Goal: Browse casually

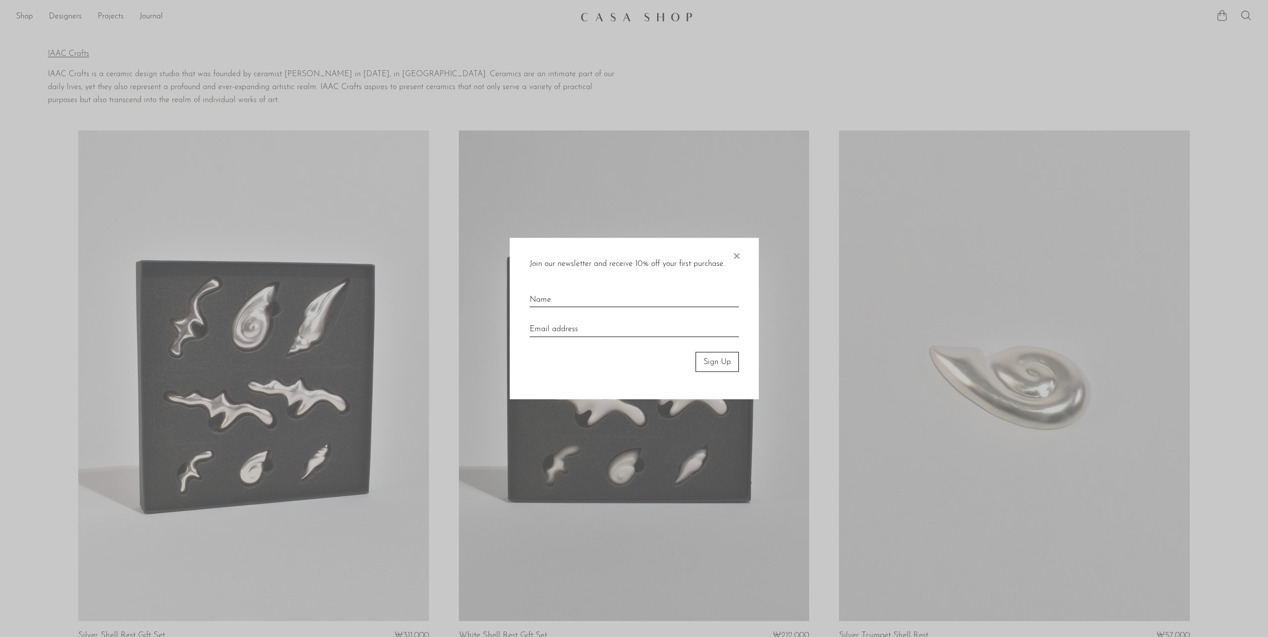
click at [17, 21] on div at bounding box center [634, 318] width 1268 height 637
click at [741, 258] on span "×" at bounding box center [737, 254] width 10 height 32
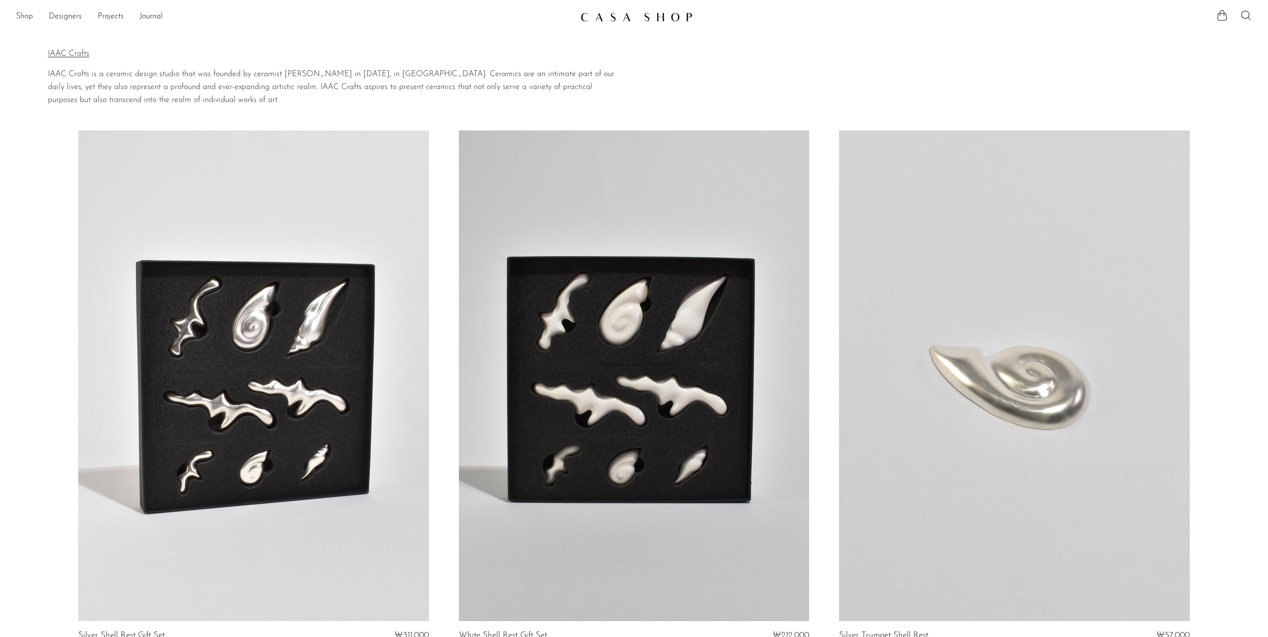
click at [20, 13] on link "Shop" at bounding box center [24, 16] width 17 height 13
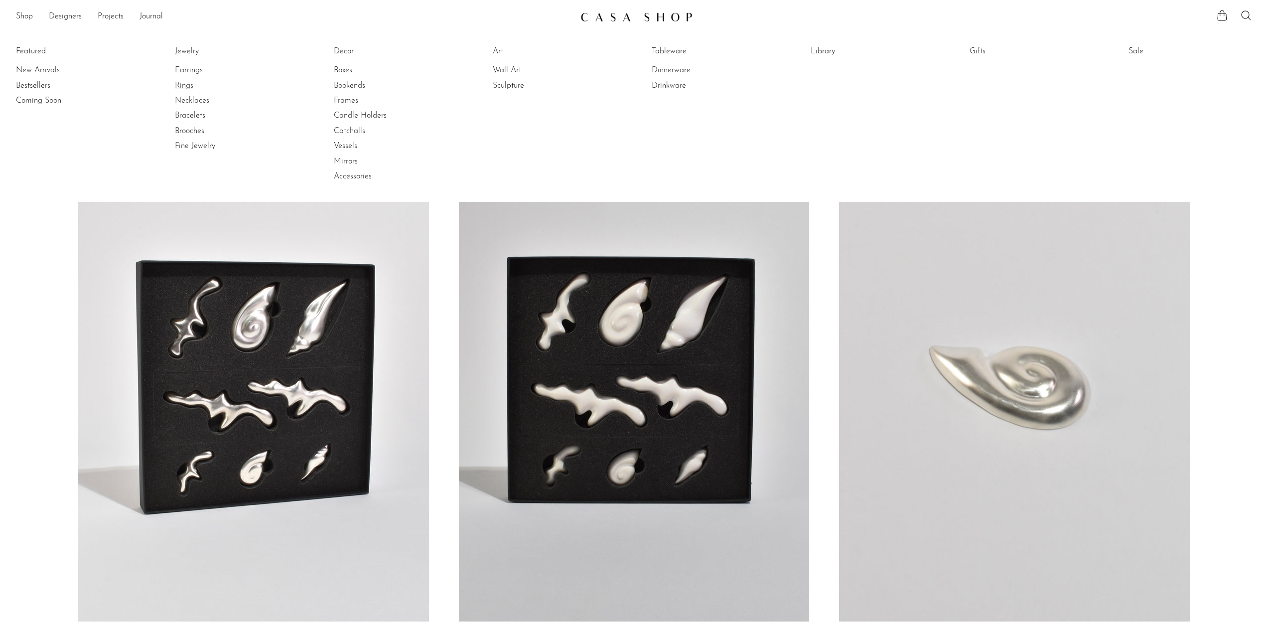
click at [180, 83] on link "Rings" at bounding box center [212, 85] width 75 height 11
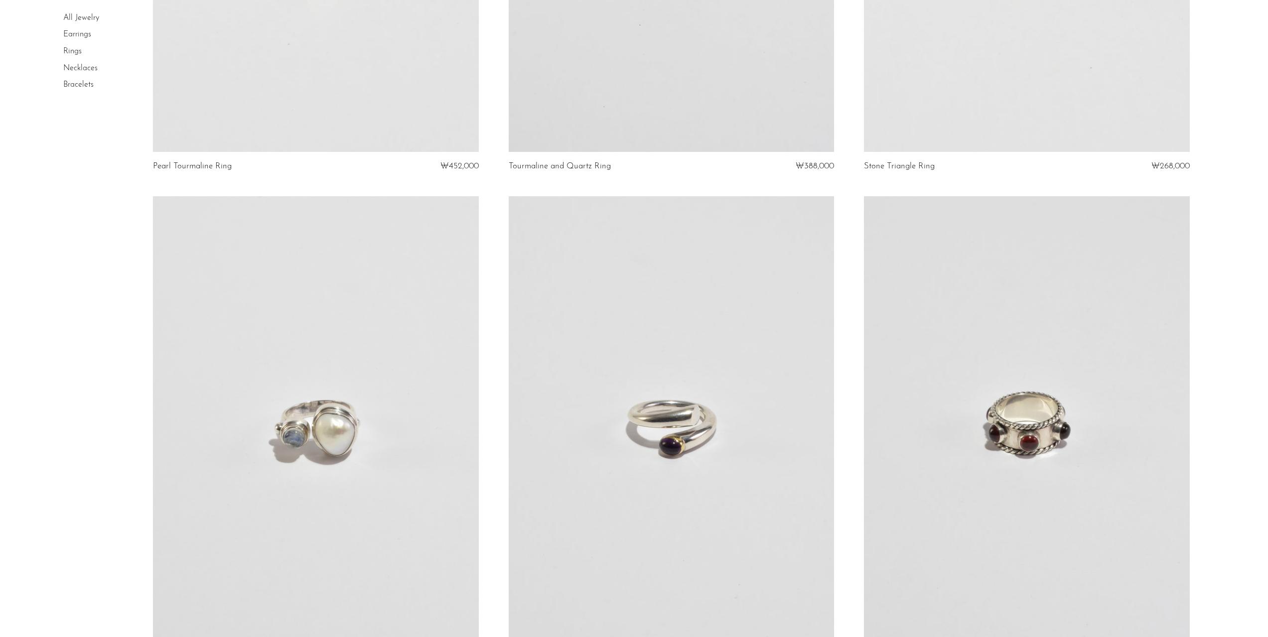
scroll to position [930, 0]
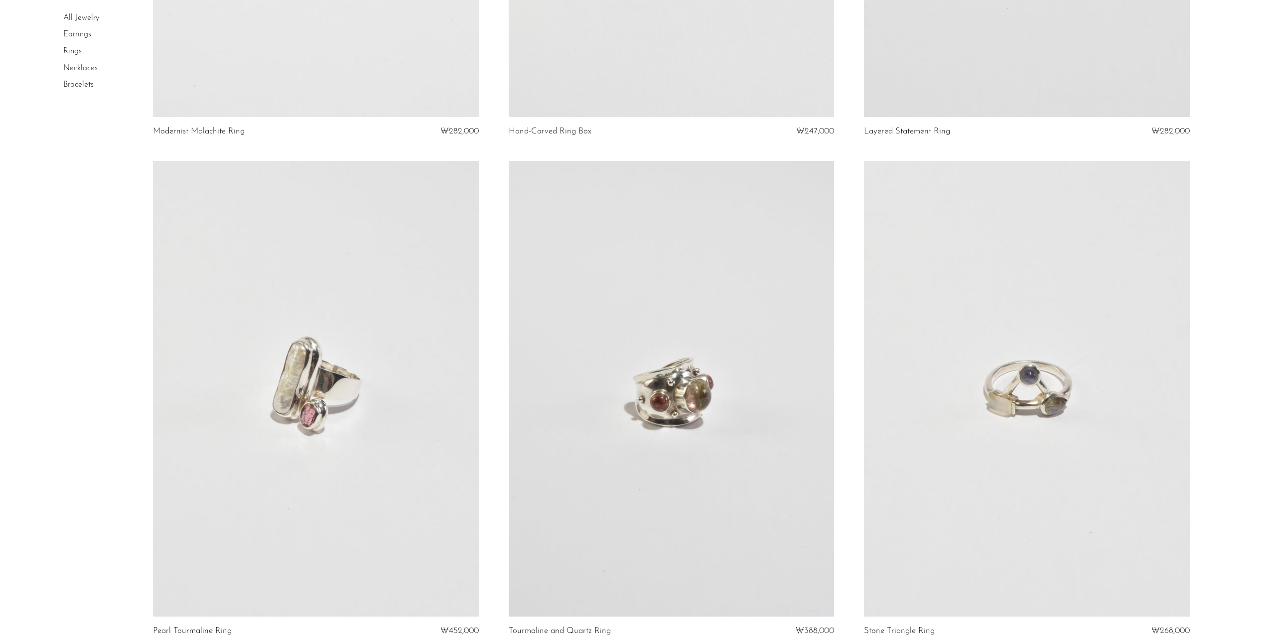
drag, startPoint x: 77, startPoint y: 67, endPoint x: 71, endPoint y: 63, distance: 7.1
click at [76, 67] on link "Necklaces" at bounding box center [80, 68] width 34 height 8
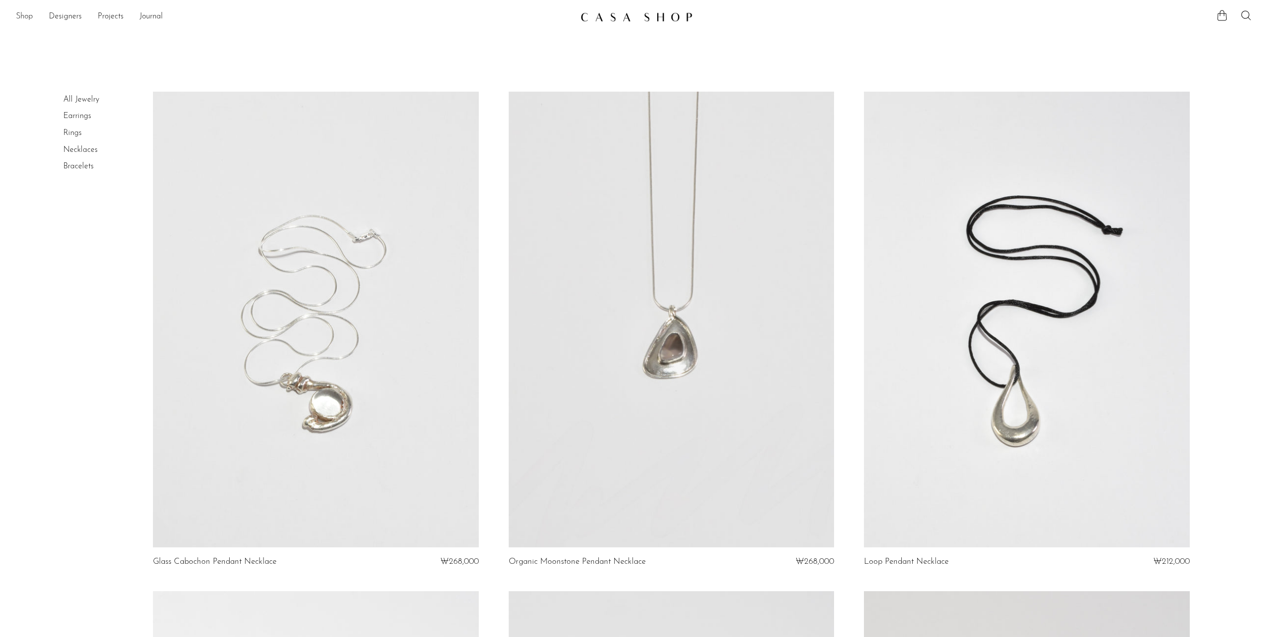
click at [21, 17] on link "Shop" at bounding box center [24, 16] width 17 height 13
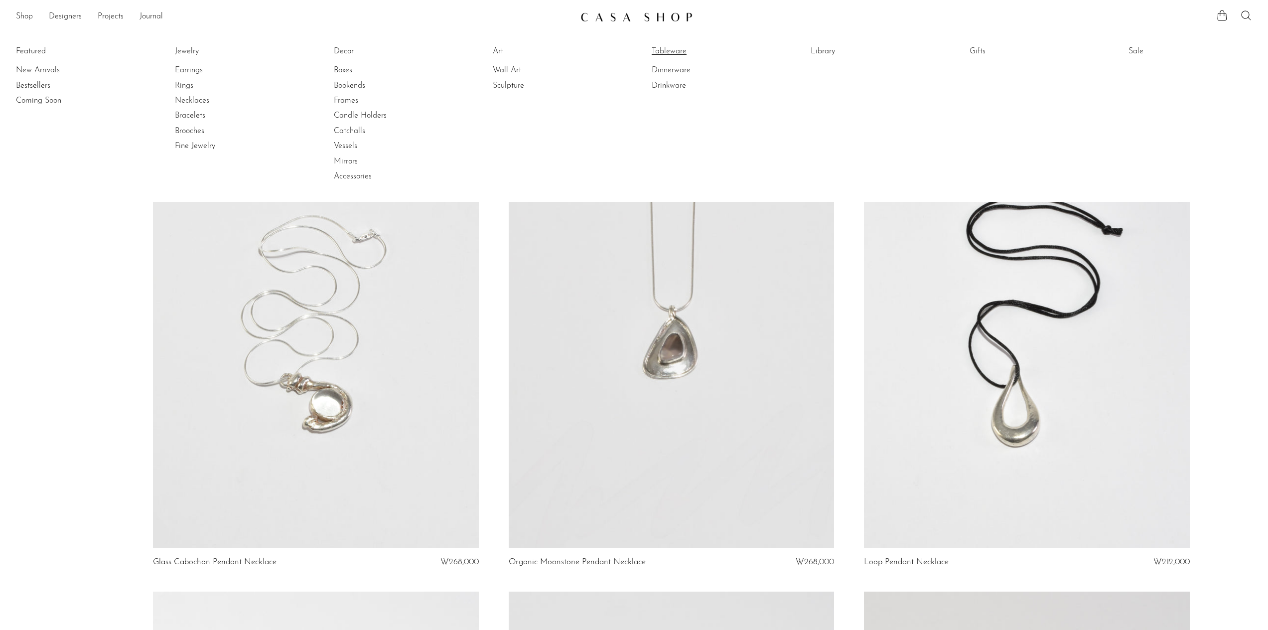
click at [677, 52] on link "Tableware" at bounding box center [689, 51] width 75 height 11
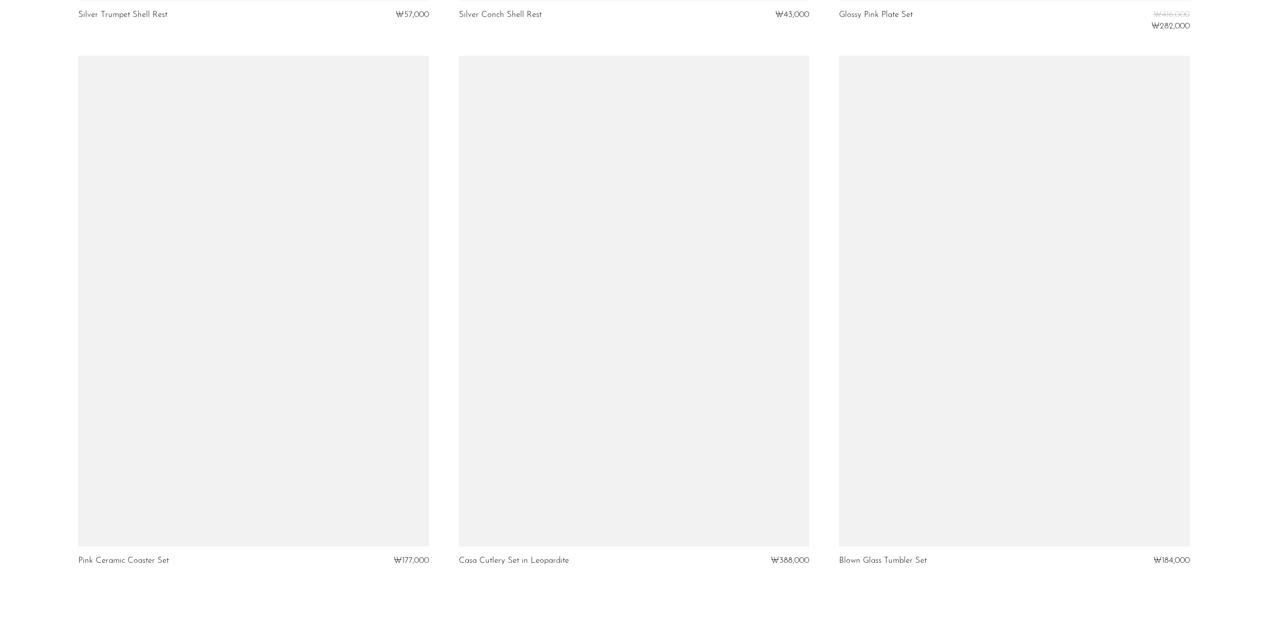
scroll to position [6116, 0]
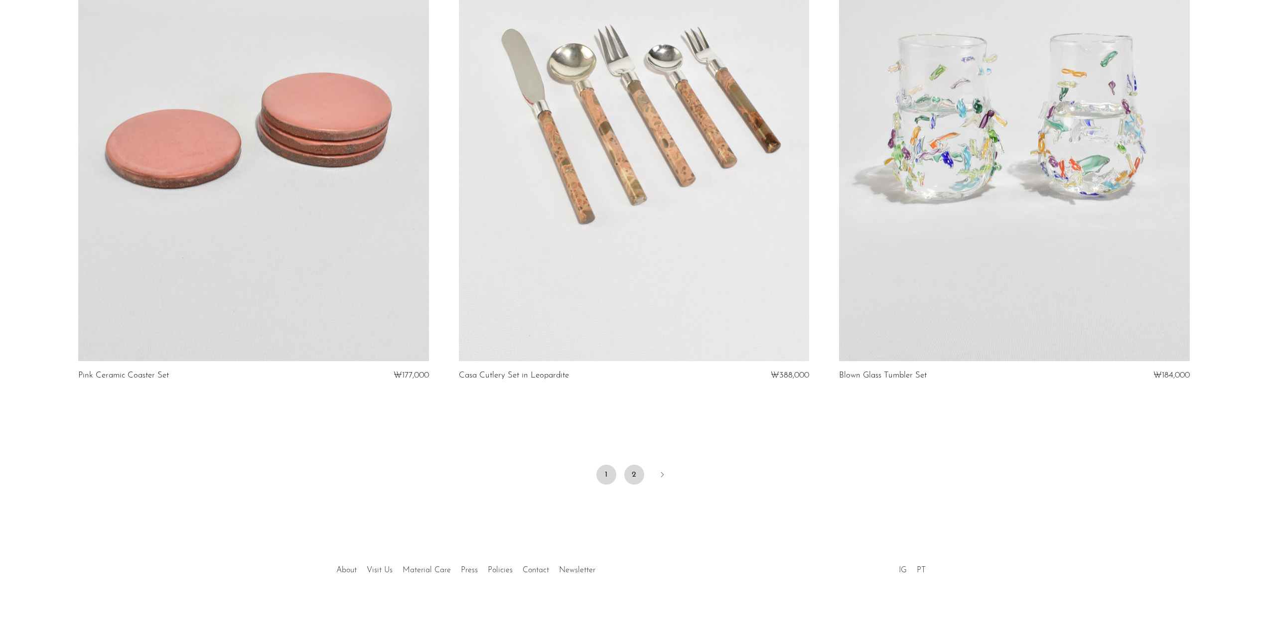
click at [632, 475] on link "2" at bounding box center [634, 475] width 20 height 20
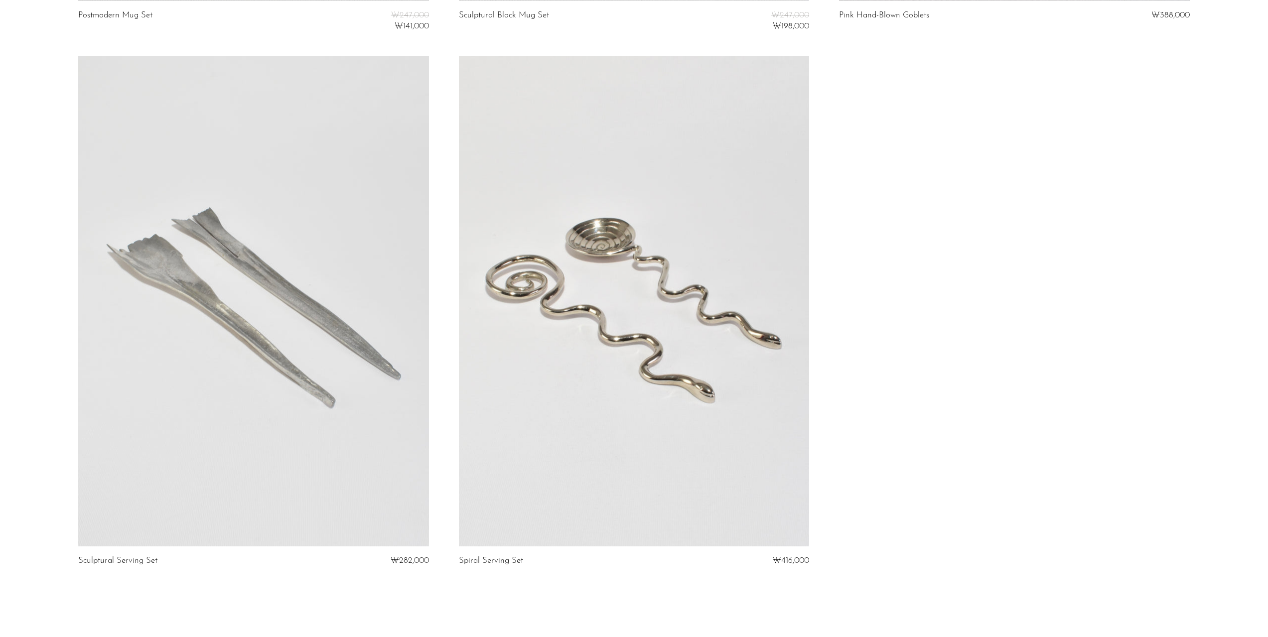
scroll to position [698, 0]
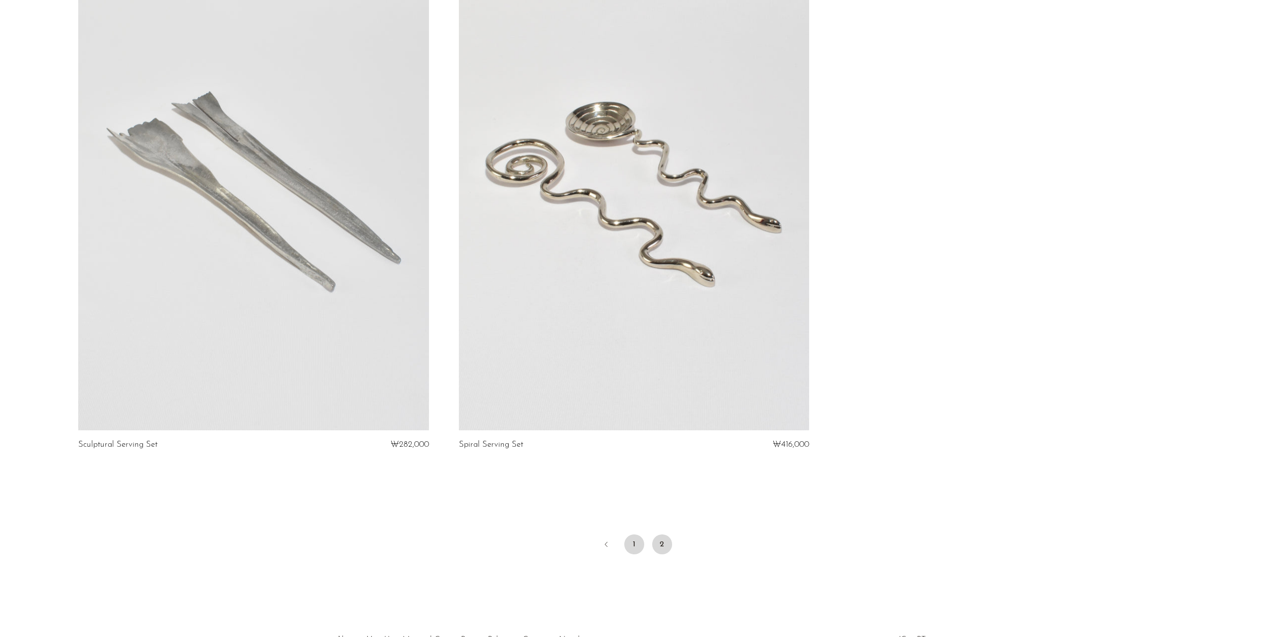
click at [630, 545] on link "1" at bounding box center [634, 545] width 20 height 20
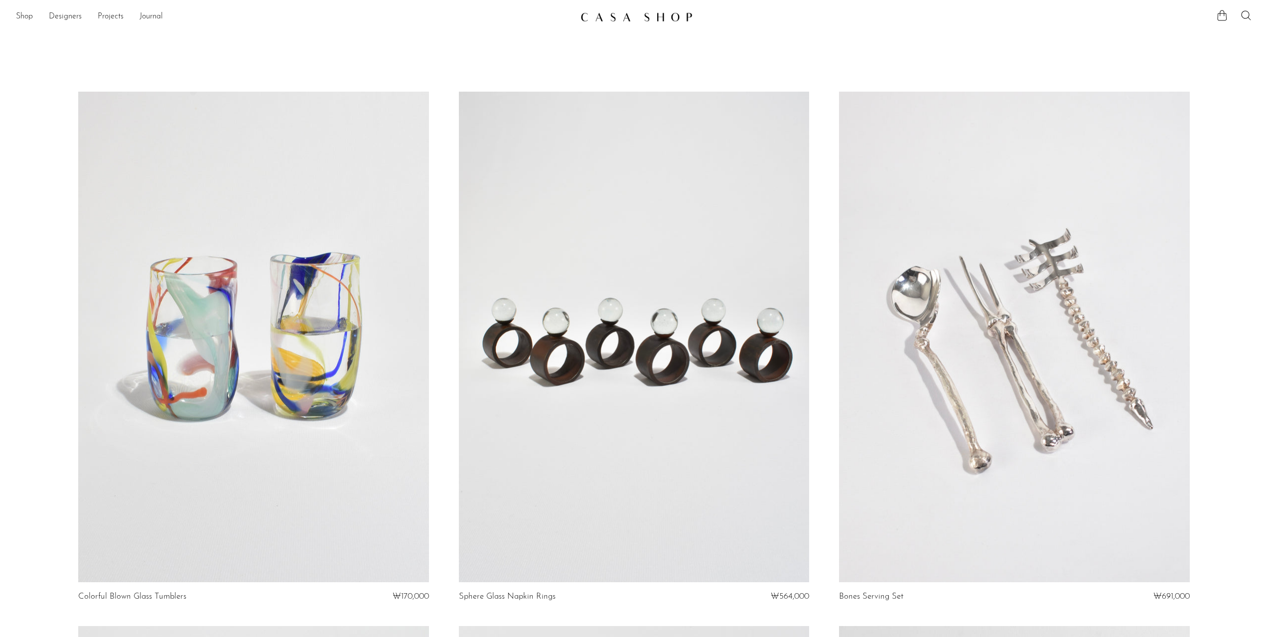
click at [352, 320] on link at bounding box center [253, 337] width 350 height 491
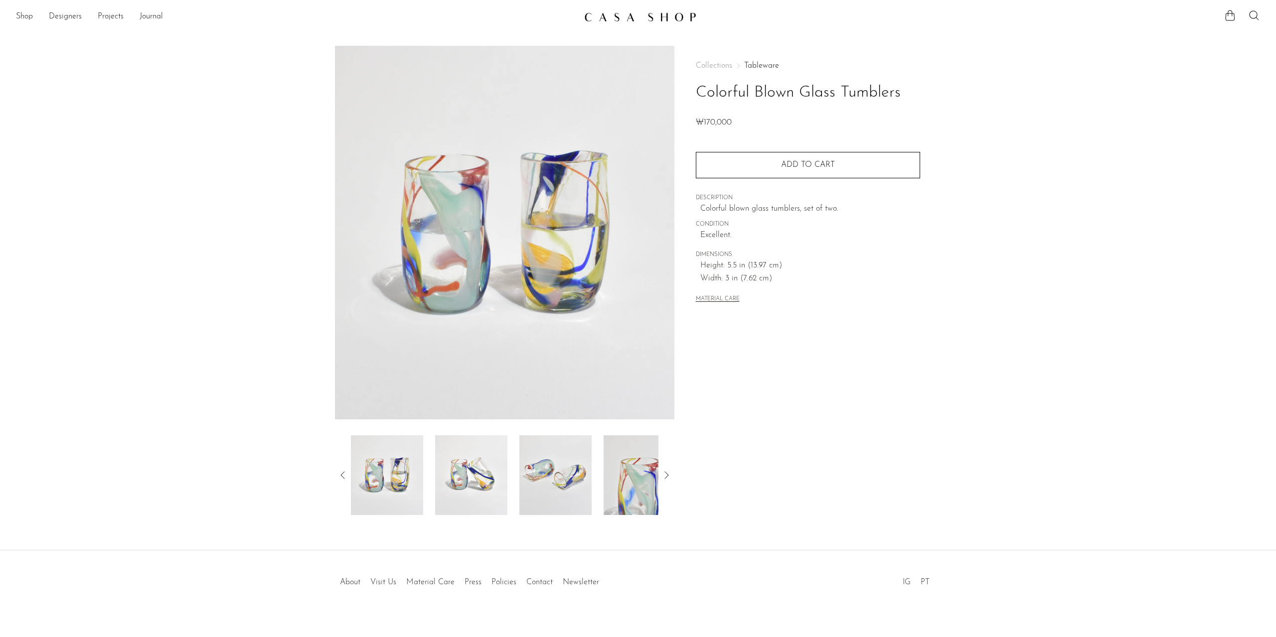
click at [471, 480] on img at bounding box center [471, 476] width 72 height 80
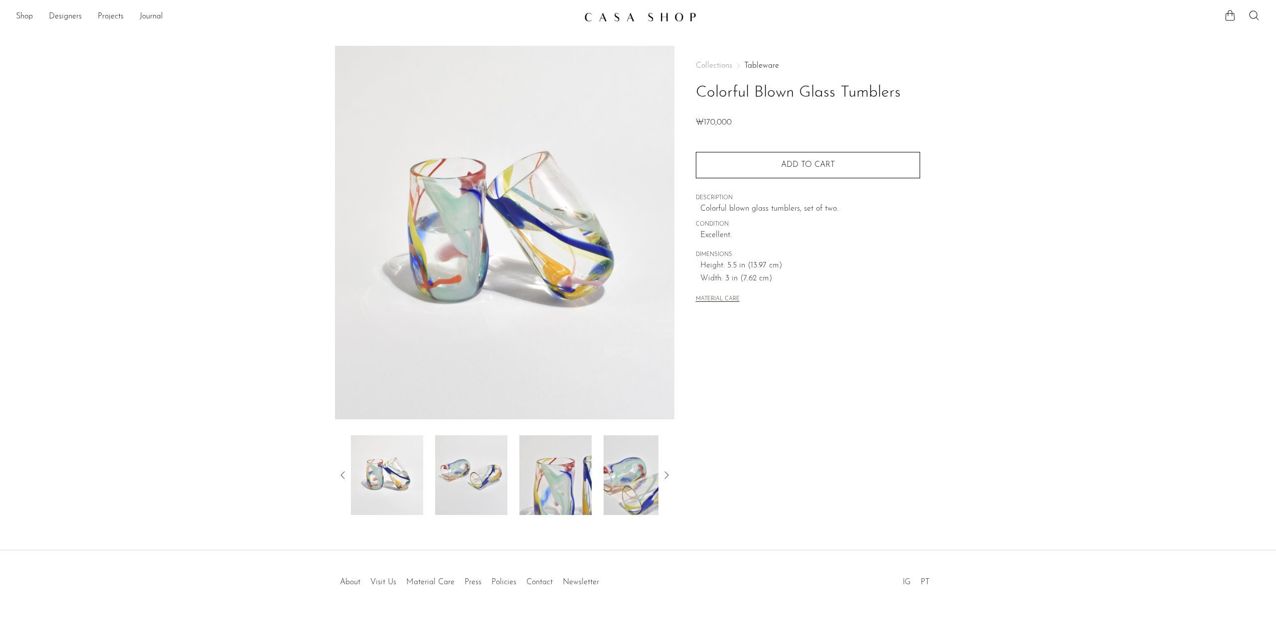
scroll to position [11, 0]
